Goal: Transaction & Acquisition: Book appointment/travel/reservation

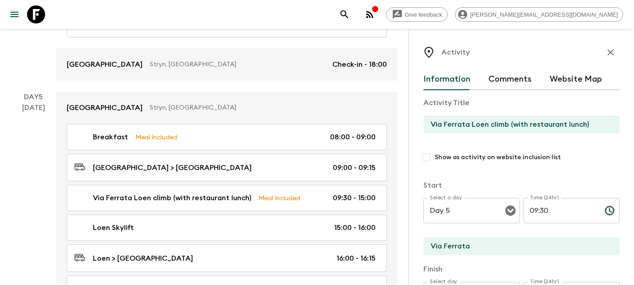
scroll to position [145, 0]
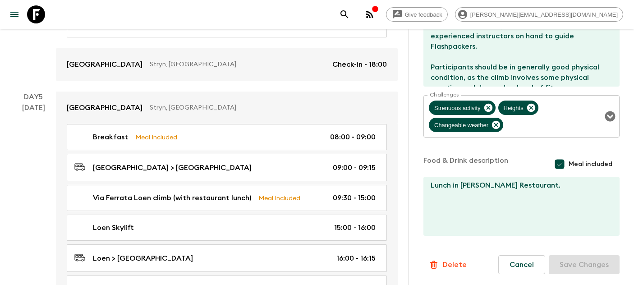
click at [29, 13] on icon at bounding box center [36, 14] width 18 height 18
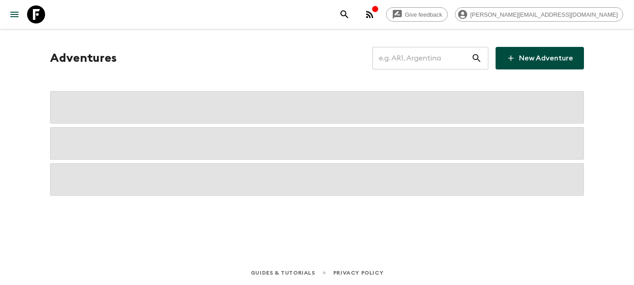
click at [422, 57] on input "text" at bounding box center [421, 58] width 99 height 25
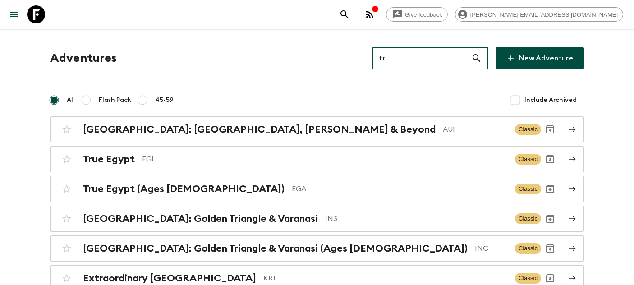
type input "tr1"
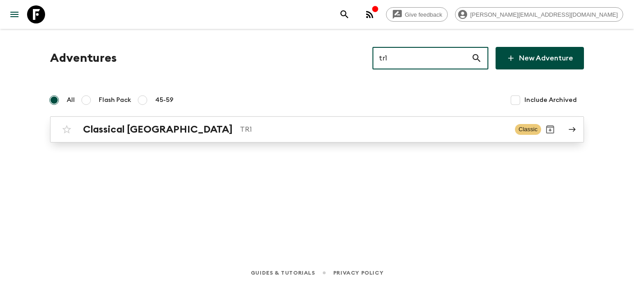
click at [240, 129] on p "TR1" at bounding box center [374, 129] width 268 height 11
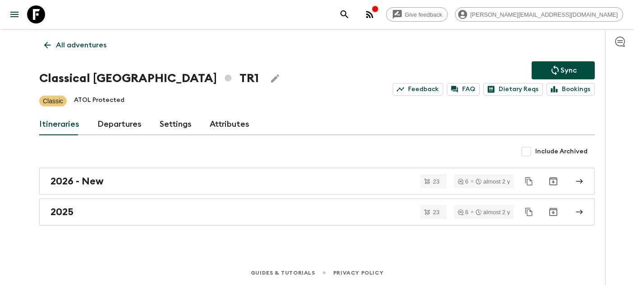
click at [124, 129] on link "Departures" at bounding box center [119, 125] width 44 height 22
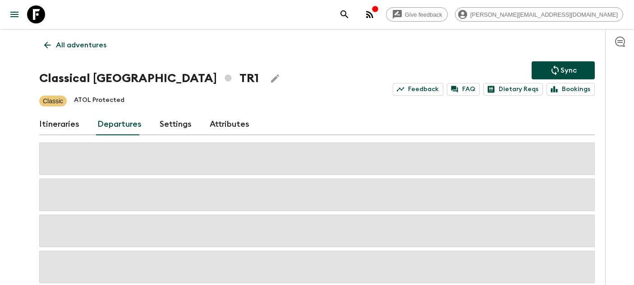
click at [15, 180] on div "Give feedback rebecca.m@flashpack.com All adventures Classical Türkiye TR1 Sync…" at bounding box center [317, 184] width 634 height 369
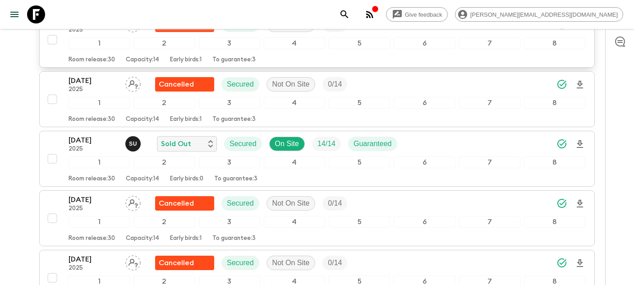
scroll to position [1866, 0]
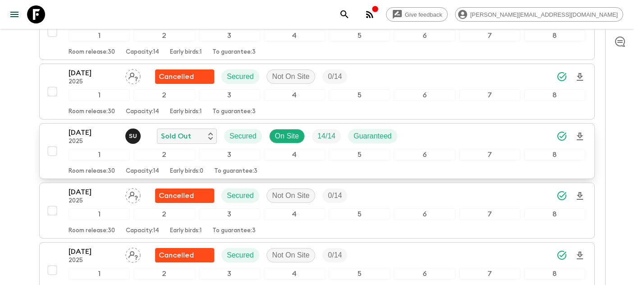
click at [73, 150] on div "1" at bounding box center [99, 155] width 61 height 12
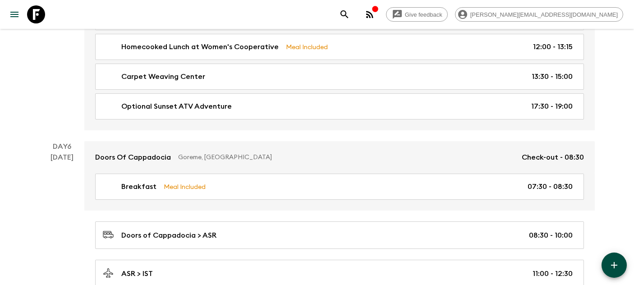
scroll to position [1334, 0]
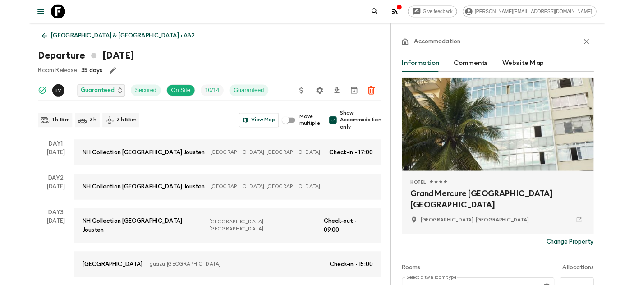
scroll to position [238, 0]
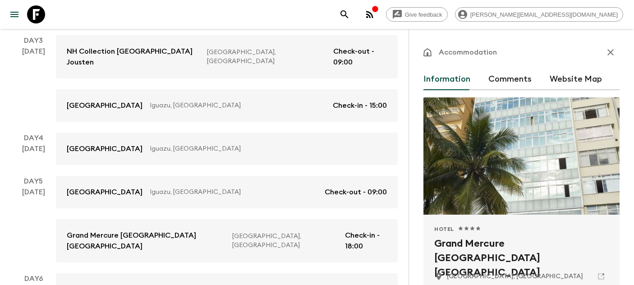
click at [37, 13] on icon at bounding box center [36, 14] width 18 height 18
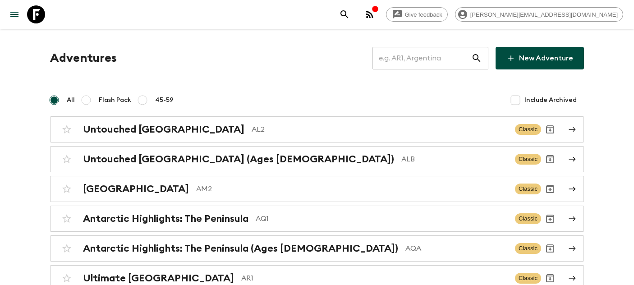
click at [437, 51] on input "text" at bounding box center [421, 58] width 99 height 25
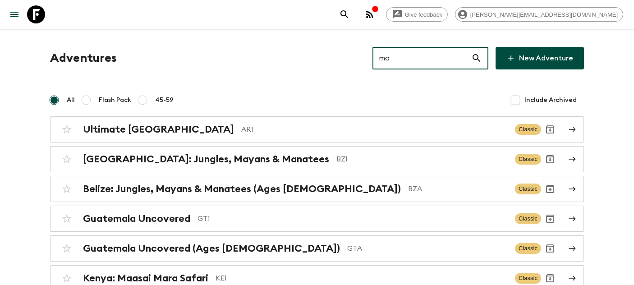
type input "ma2"
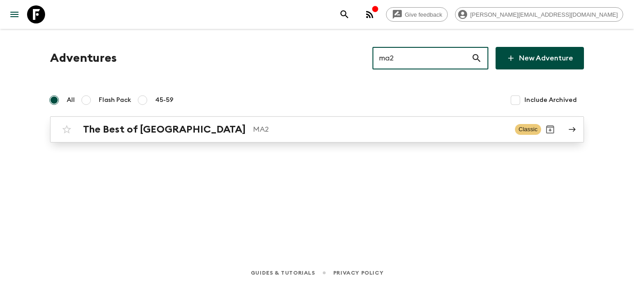
click at [160, 136] on div "The Best of Morocco MA2 Classic" at bounding box center [299, 129] width 483 height 18
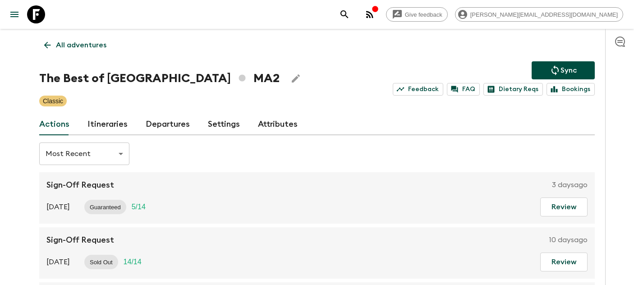
click at [167, 125] on link "Departures" at bounding box center [168, 125] width 44 height 22
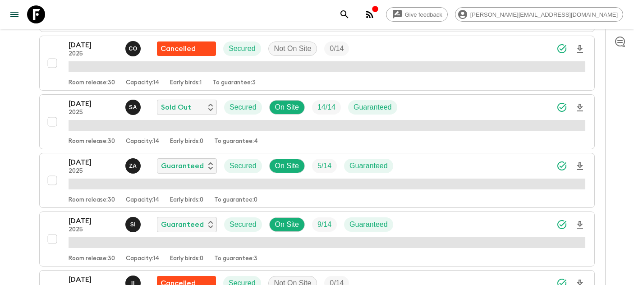
scroll to position [348, 0]
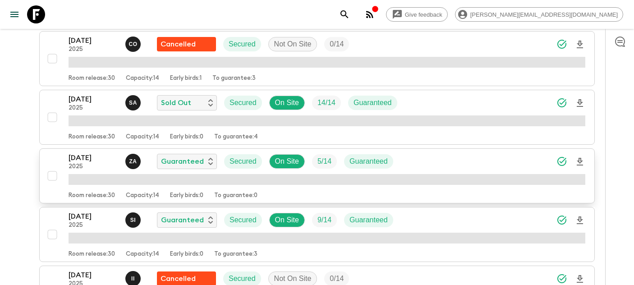
click at [96, 162] on p "[DATE]" at bounding box center [94, 157] width 50 height 11
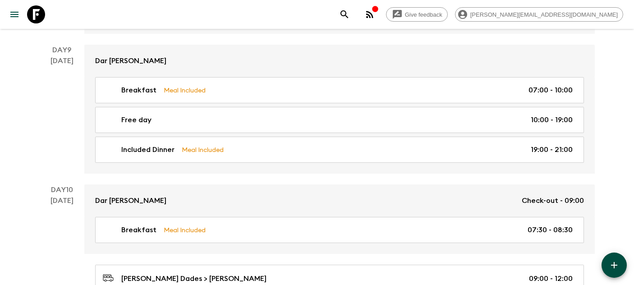
scroll to position [2040, 0]
